Goal: Information Seeking & Learning: Learn about a topic

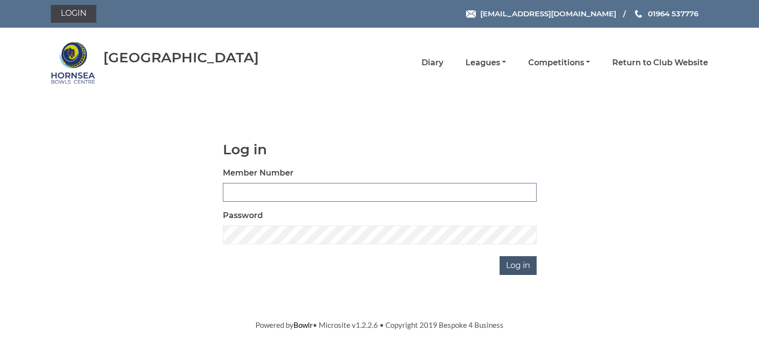
type input "0902"
click at [513, 264] on input "Log in" at bounding box center [518, 265] width 37 height 19
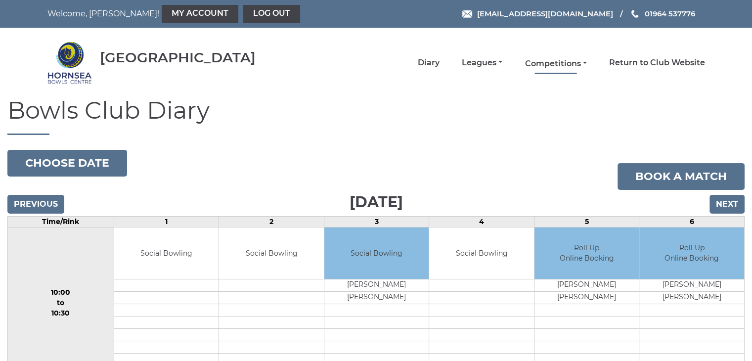
click at [540, 60] on link "Competitions" at bounding box center [555, 63] width 62 height 11
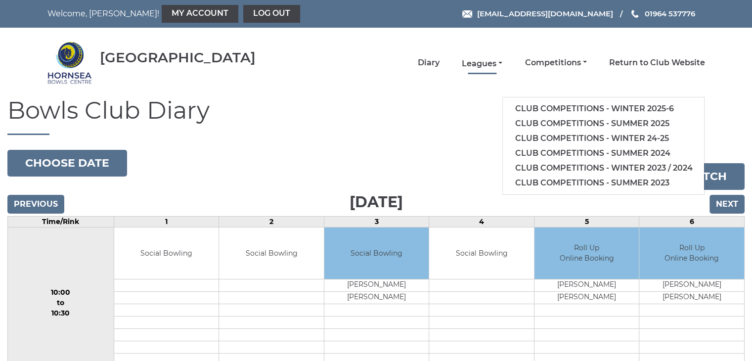
click at [475, 62] on link "Leagues" at bounding box center [482, 63] width 41 height 11
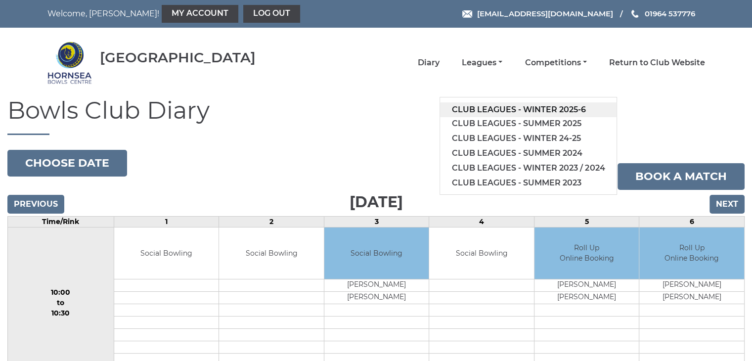
click at [525, 110] on link "Club leagues - Winter 2025-6" at bounding box center [528, 109] width 176 height 15
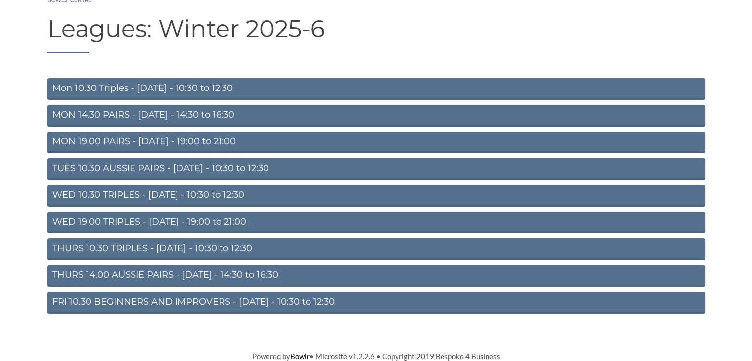
scroll to position [82, 0]
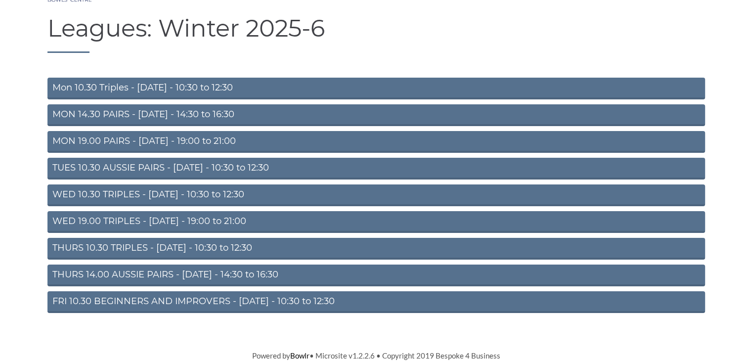
click at [168, 300] on link "FRI 10.30 BEGINNERS AND IMPROVERS - Friday - 10:30 to 12:30" at bounding box center [375, 302] width 657 height 22
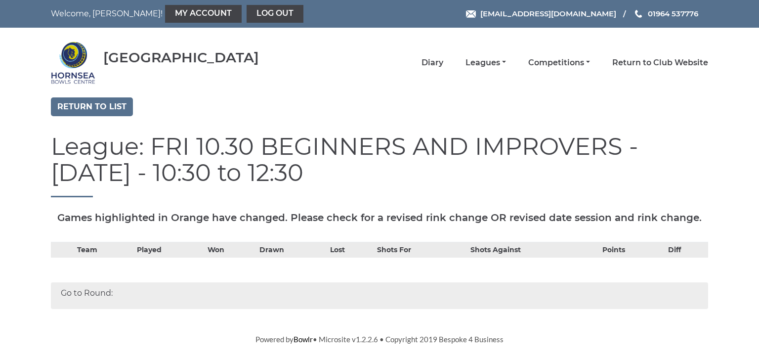
click at [74, 293] on div "Go to Round:" at bounding box center [379, 295] width 657 height 27
click at [83, 248] on th "Team" at bounding box center [105, 250] width 60 height 16
click at [59, 311] on div "Go to Round:" at bounding box center [379, 295] width 672 height 46
click at [634, 149] on h1 "League: FRI 10.30 BEGINNERS AND IMPROVERS - [DATE] - 10:30 to 12:30" at bounding box center [379, 165] width 657 height 64
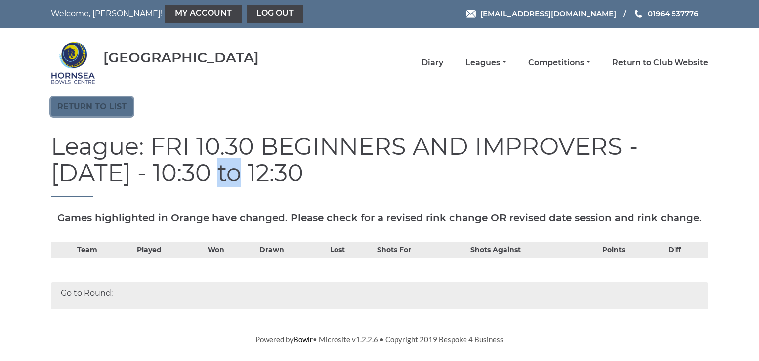
click at [92, 104] on link "Return to list" at bounding box center [92, 106] width 82 height 19
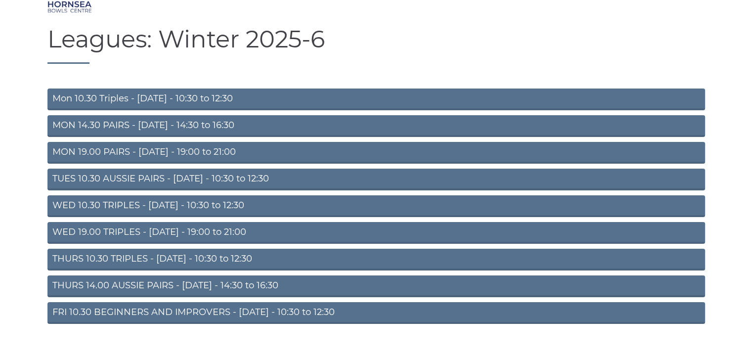
scroll to position [82, 0]
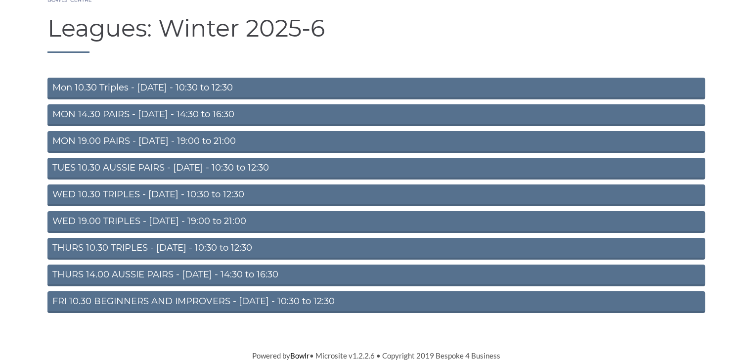
click at [155, 274] on link "THURS 14.00 AUSSIE PAIRS - Thursday - 14:30 to 16:30" at bounding box center [375, 275] width 657 height 22
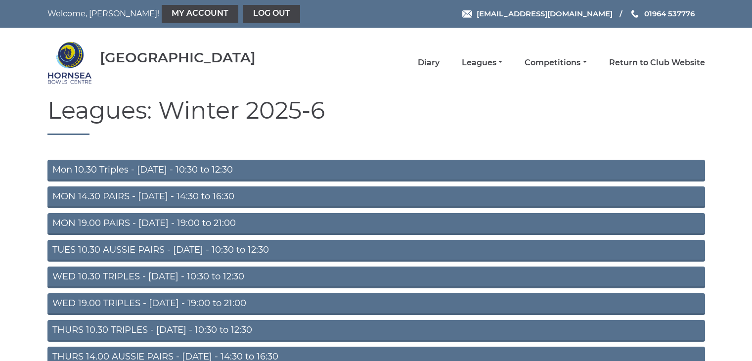
scroll to position [82, 0]
